Goal: Task Accomplishment & Management: Manage account settings

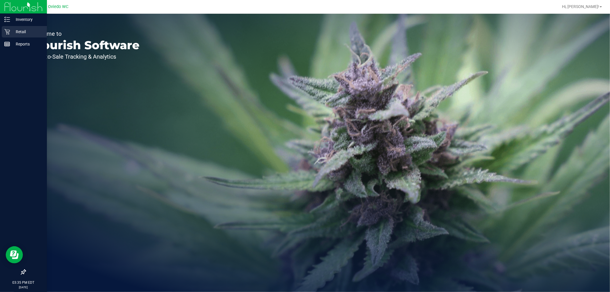
click at [29, 32] on p "Retail" at bounding box center [27, 31] width 34 height 7
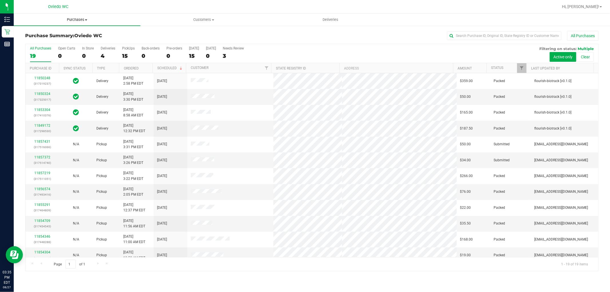
click at [75, 19] on span "Purchases" at bounding box center [77, 19] width 127 height 5
click at [67, 37] on li "Summary of purchases" at bounding box center [77, 34] width 127 height 7
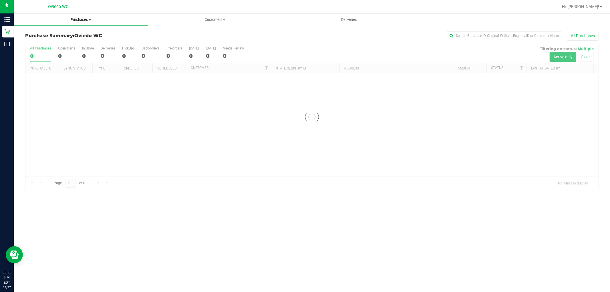
click at [77, 19] on span "Purchases" at bounding box center [81, 19] width 134 height 5
click at [65, 40] on li "Fulfillment" at bounding box center [81, 41] width 134 height 7
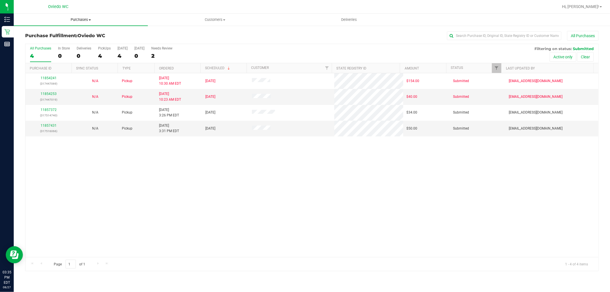
click at [85, 17] on span "Purchases" at bounding box center [81, 19] width 134 height 5
click at [46, 42] on span "Fulfillment" at bounding box center [31, 41] width 35 height 5
click at [53, 124] on link "11857431" at bounding box center [49, 125] width 16 height 4
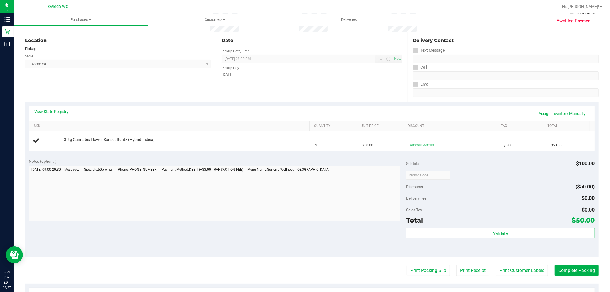
scroll to position [95, 0]
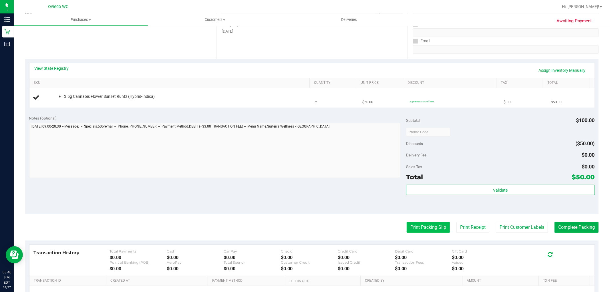
click at [417, 226] on button "Print Packing Slip" at bounding box center [427, 227] width 43 height 11
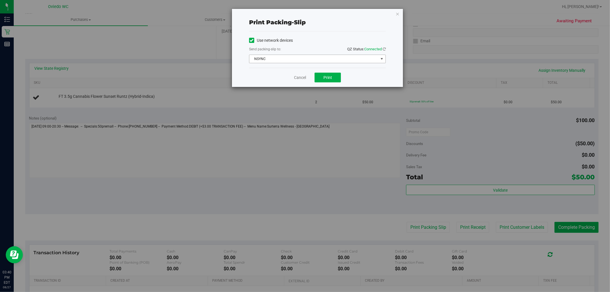
click at [346, 61] on span "NSYNC" at bounding box center [313, 59] width 129 height 8
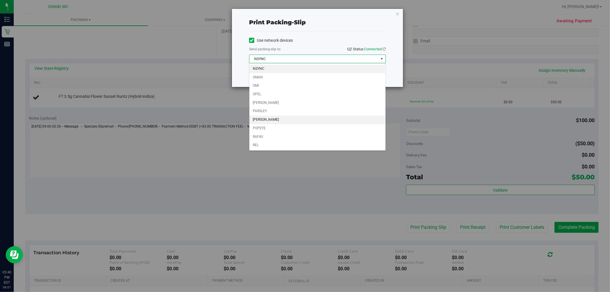
click at [292, 121] on li "PETE" at bounding box center [317, 119] width 136 height 9
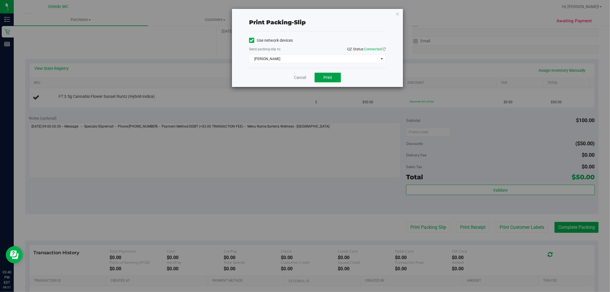
click at [326, 80] on button "Print" at bounding box center [327, 78] width 26 height 10
click at [300, 79] on link "Cancel" at bounding box center [300, 78] width 12 height 6
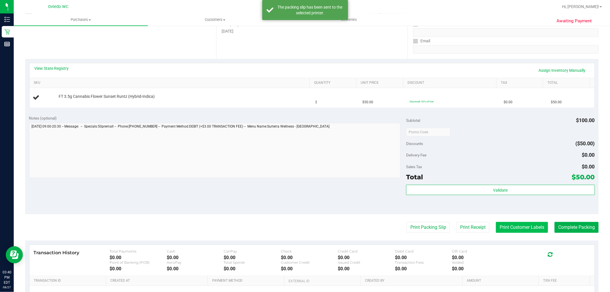
click at [520, 231] on button "Print Customer Labels" at bounding box center [522, 227] width 52 height 11
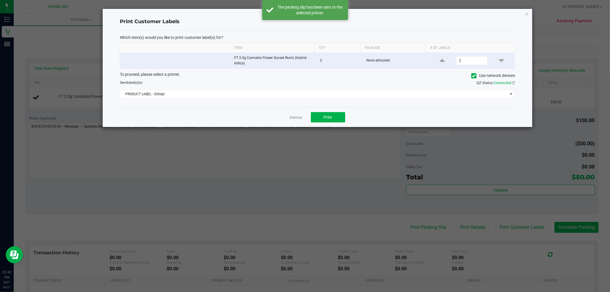
drag, startPoint x: 347, startPoint y: 103, endPoint x: 348, endPoint y: 99, distance: 4.5
click at [347, 103] on div "Which item(s) would you like to print customer label(s) for? Item Qty Package #…" at bounding box center [317, 68] width 395 height 77
click at [349, 96] on span "PRODUCT LABEL - 300dpi" at bounding box center [313, 94] width 387 height 8
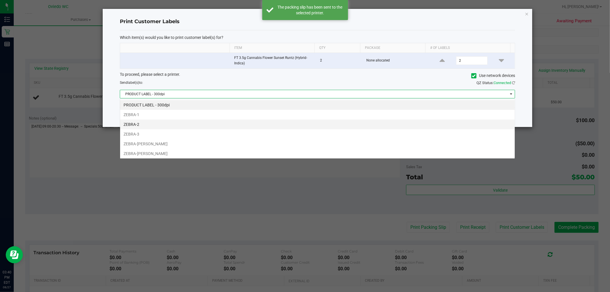
scroll to position [9, 395]
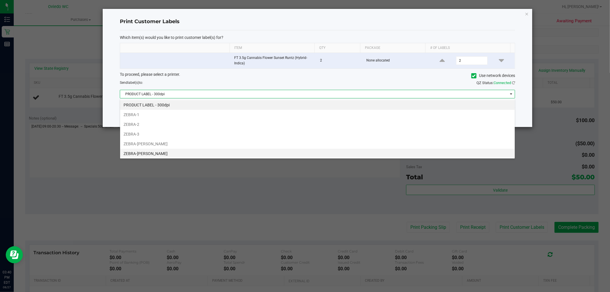
click at [296, 152] on li "ZEBRA-PETE" at bounding box center [317, 154] width 394 height 10
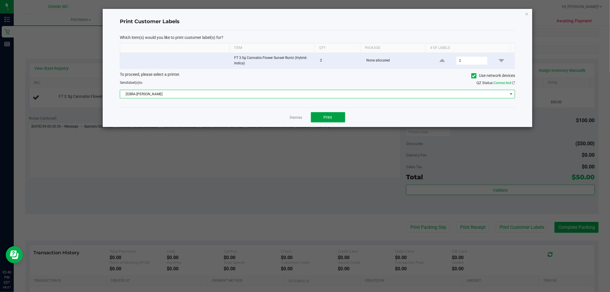
click at [336, 119] on button "Print" at bounding box center [328, 117] width 34 height 10
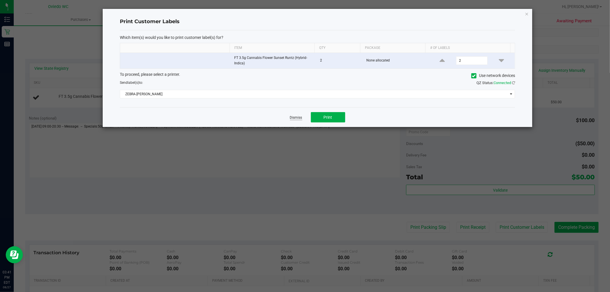
click at [291, 117] on link "Dismiss" at bounding box center [296, 117] width 12 height 5
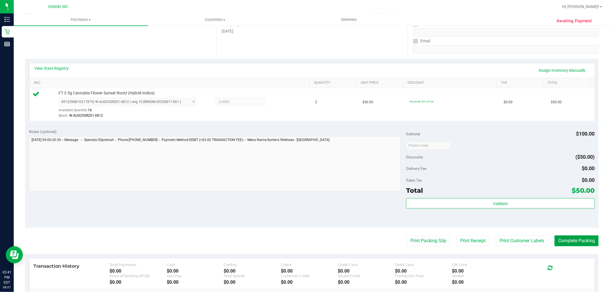
click at [581, 240] on button "Complete Packing" at bounding box center [576, 240] width 44 height 11
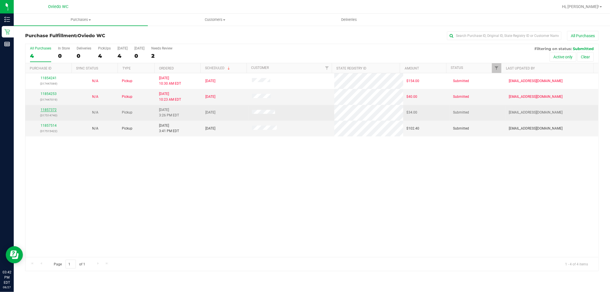
click at [47, 109] on link "11857372" at bounding box center [49, 110] width 16 height 4
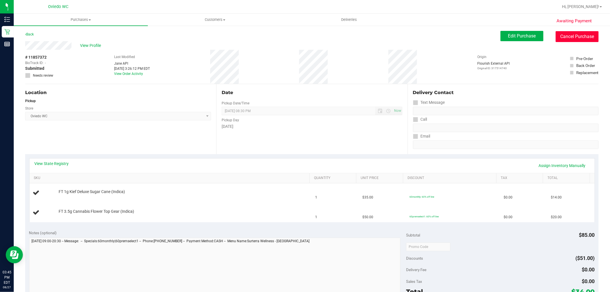
click at [573, 37] on button "Cancel Purchase" at bounding box center [576, 36] width 43 height 11
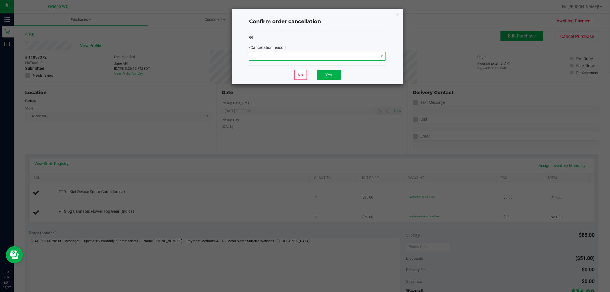
click at [358, 57] on span at bounding box center [313, 56] width 129 height 8
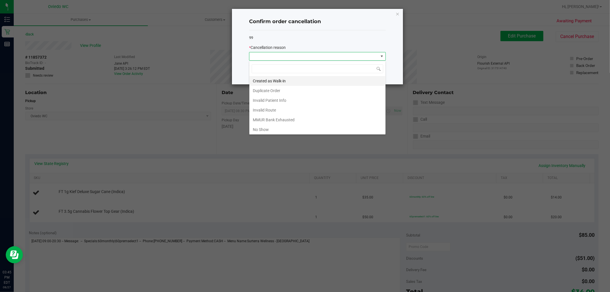
scroll to position [9, 136]
click at [355, 82] on li "Created as Walk-in" at bounding box center [317, 81] width 136 height 10
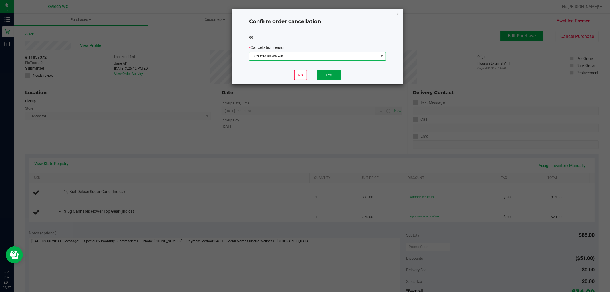
click at [336, 75] on button "Yes" at bounding box center [329, 75] width 24 height 10
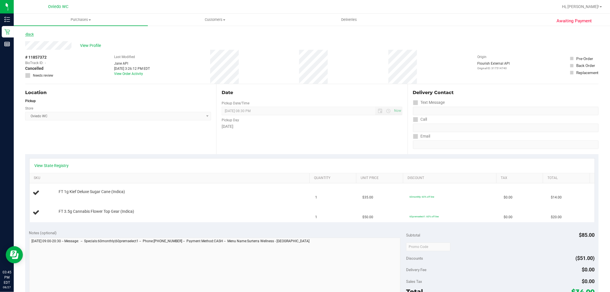
click at [29, 33] on link "Back" at bounding box center [29, 34] width 9 height 4
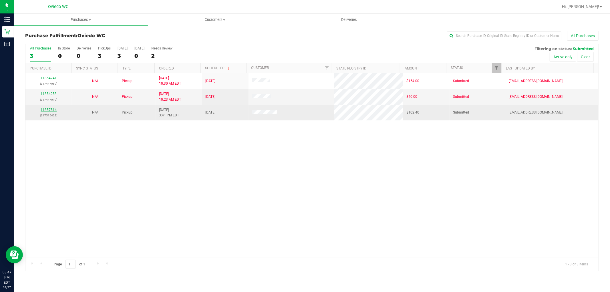
click at [49, 110] on link "11857514" at bounding box center [49, 110] width 16 height 4
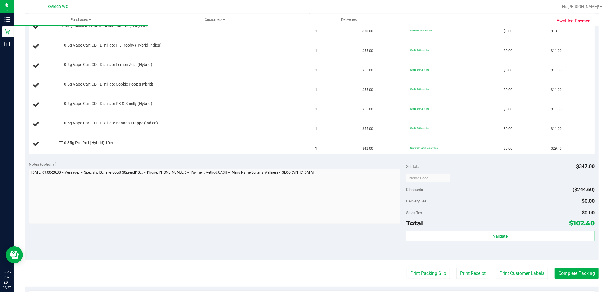
scroll to position [222, 0]
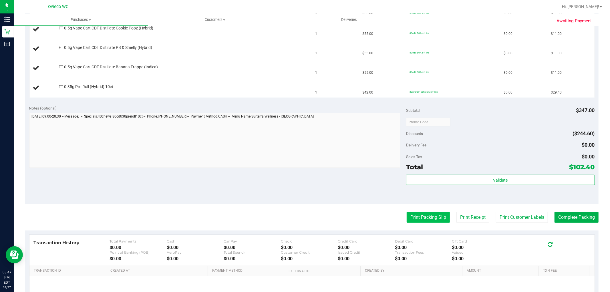
click at [419, 221] on button "Print Packing Slip" at bounding box center [427, 217] width 43 height 11
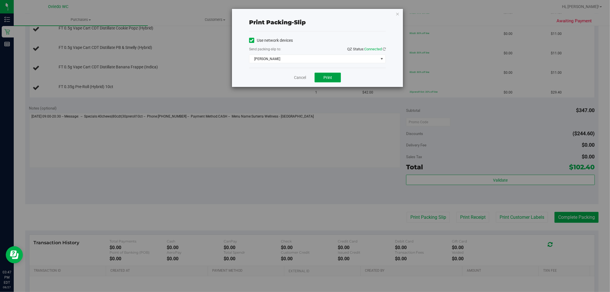
click at [327, 79] on span "Print" at bounding box center [327, 77] width 9 height 5
click at [301, 76] on link "Cancel" at bounding box center [300, 78] width 12 height 6
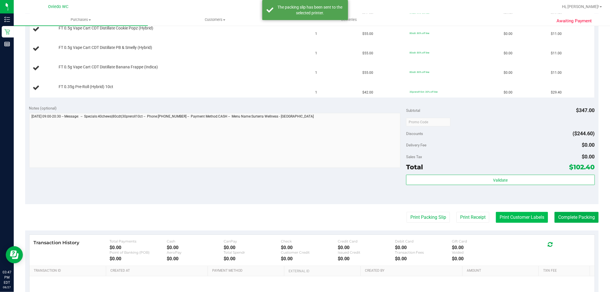
click at [517, 216] on button "Print Customer Labels" at bounding box center [522, 217] width 52 height 11
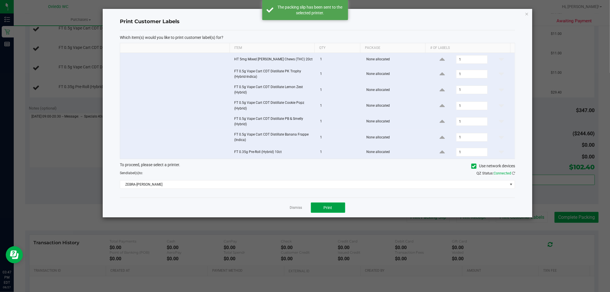
click at [327, 206] on span "Print" at bounding box center [328, 207] width 9 height 5
click at [298, 212] on div "Dismiss Print" at bounding box center [317, 207] width 395 height 20
click at [297, 207] on link "Dismiss" at bounding box center [296, 207] width 12 height 5
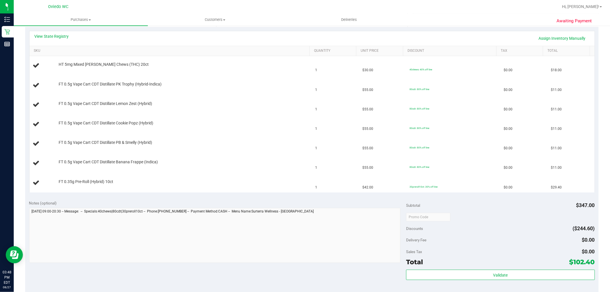
scroll to position [127, 0]
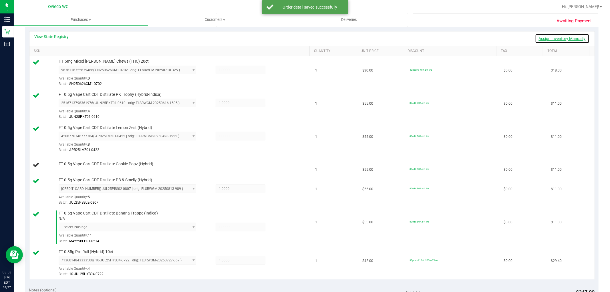
click at [555, 36] on link "Assign Inventory Manually" at bounding box center [562, 39] width 54 height 10
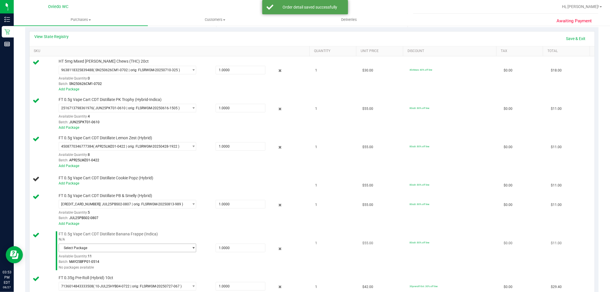
click at [158, 248] on span "Select Package" at bounding box center [124, 248] width 130 height 8
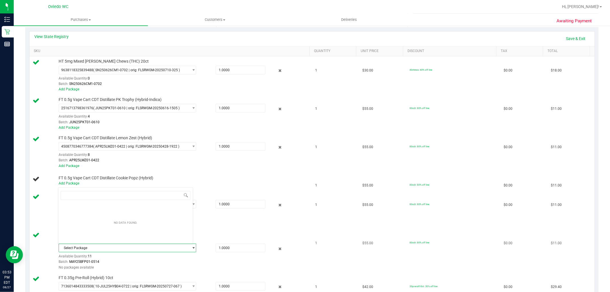
click at [168, 249] on span "Select Package" at bounding box center [124, 248] width 130 height 8
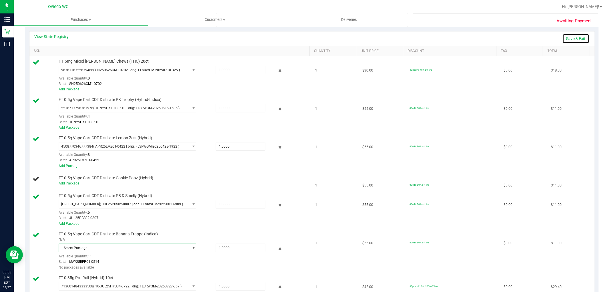
click at [569, 38] on link "Save & Exit" at bounding box center [575, 39] width 27 height 10
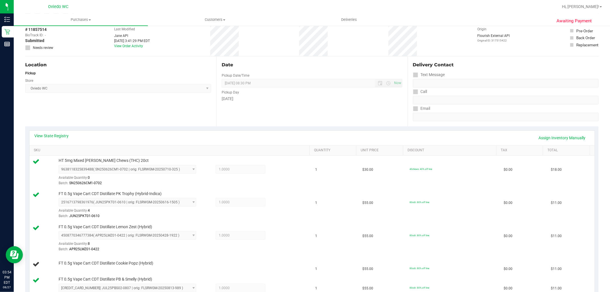
scroll to position [0, 0]
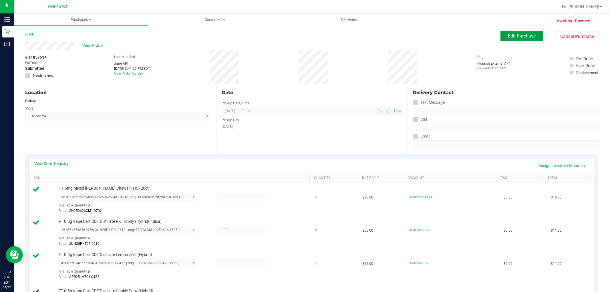
click at [529, 32] on button "Edit Purchase" at bounding box center [521, 36] width 43 height 10
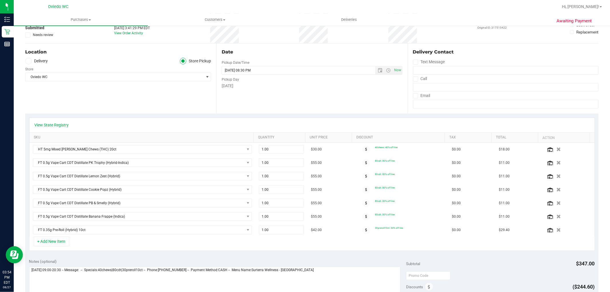
scroll to position [95, 0]
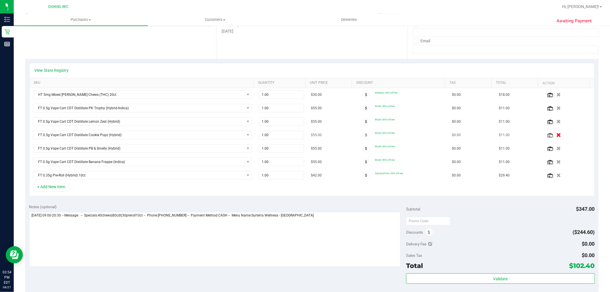
click at [554, 135] on button "button" at bounding box center [559, 135] width 10 height 6
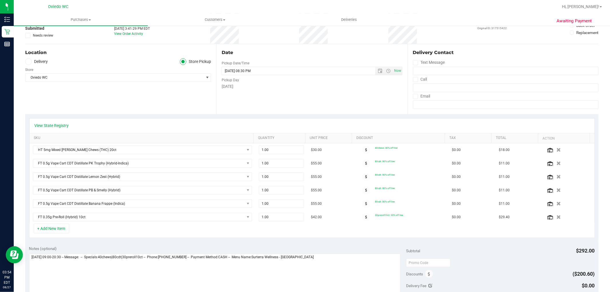
scroll to position [0, 0]
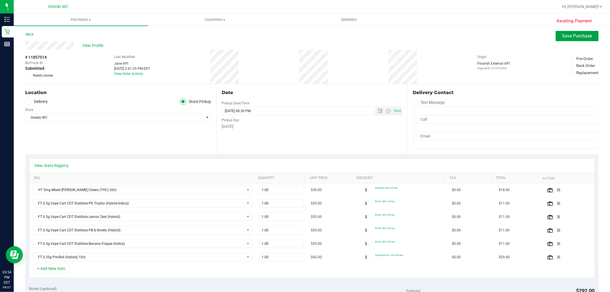
click at [569, 35] on span "Save Purchase" at bounding box center [577, 35] width 30 height 5
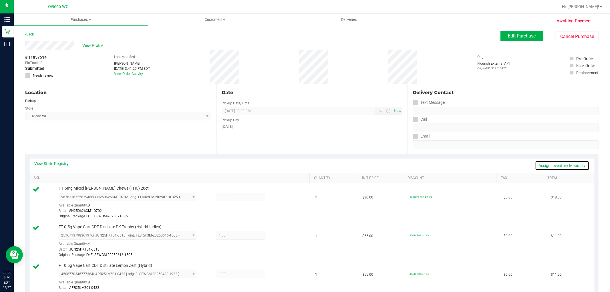
click at [556, 165] on link "Assign Inventory Manually" at bounding box center [562, 166] width 54 height 10
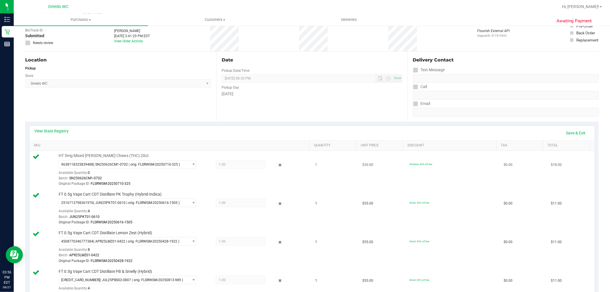
scroll to position [63, 0]
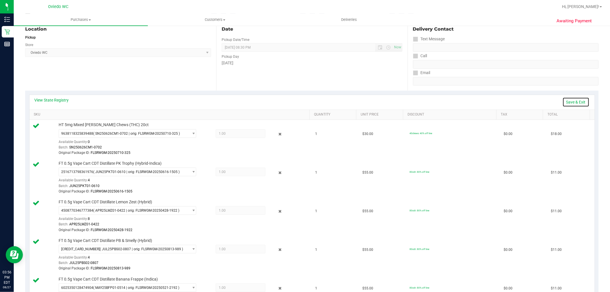
click at [572, 102] on link "Save & Exit" at bounding box center [575, 102] width 27 height 10
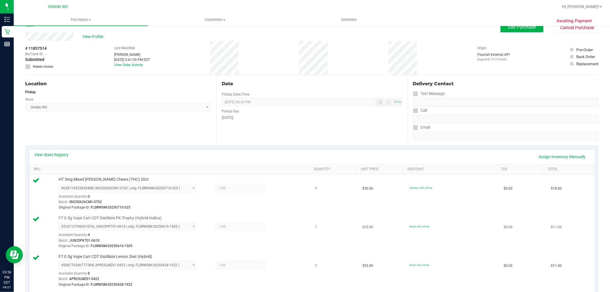
scroll to position [0, 0]
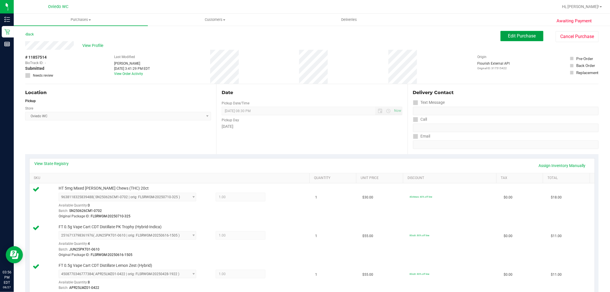
click at [524, 39] on button "Edit Purchase" at bounding box center [521, 36] width 43 height 10
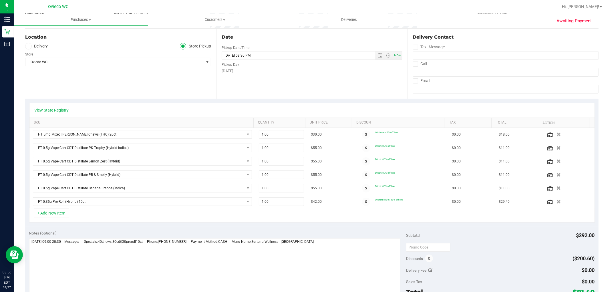
scroll to position [63, 0]
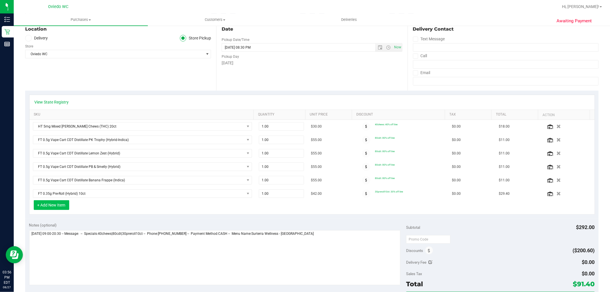
click at [57, 204] on button "+ Add New Item" at bounding box center [51, 205] width 35 height 10
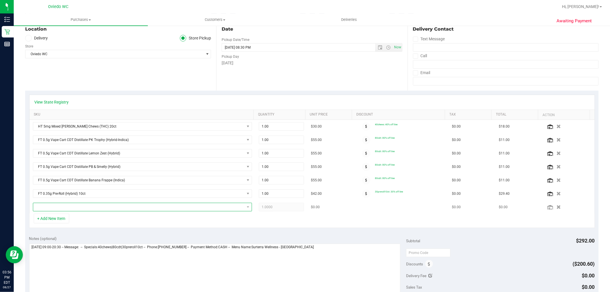
click at [74, 203] on span "NO DATA FOUND" at bounding box center [138, 207] width 211 height 8
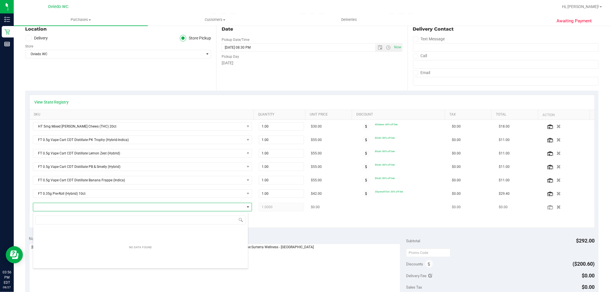
scroll to position [9, 213]
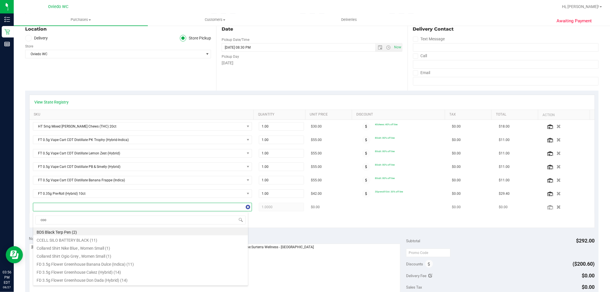
type input "cook"
click at [109, 250] on li "FT 0.5g Vape Cart CDT Distillate Cookie Popz (Hybrid) (6)" at bounding box center [140, 247] width 215 height 8
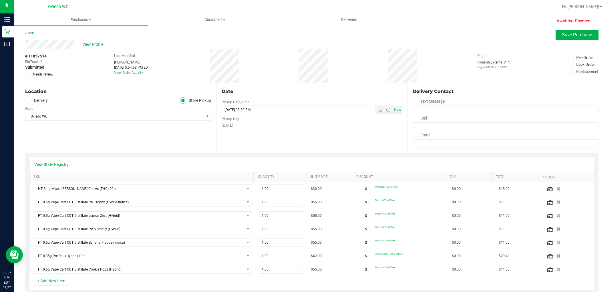
scroll to position [0, 0]
click at [572, 33] on span "Save Purchase" at bounding box center [577, 35] width 30 height 5
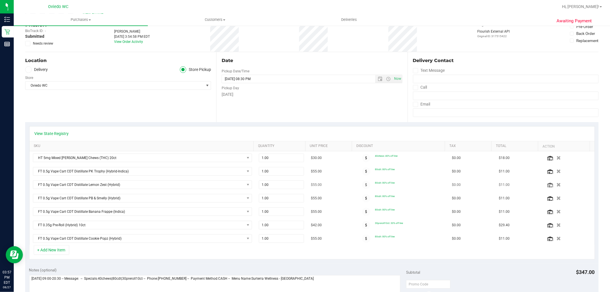
scroll to position [32, 0]
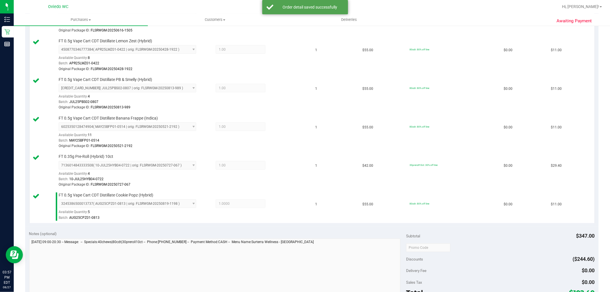
scroll to position [286, 0]
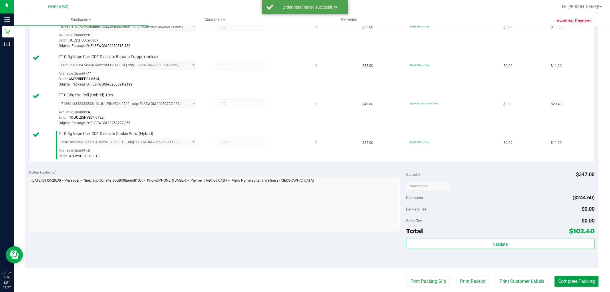
click at [574, 285] on button "Complete Packing" at bounding box center [576, 281] width 44 height 11
